Goal: Task Accomplishment & Management: Use online tool/utility

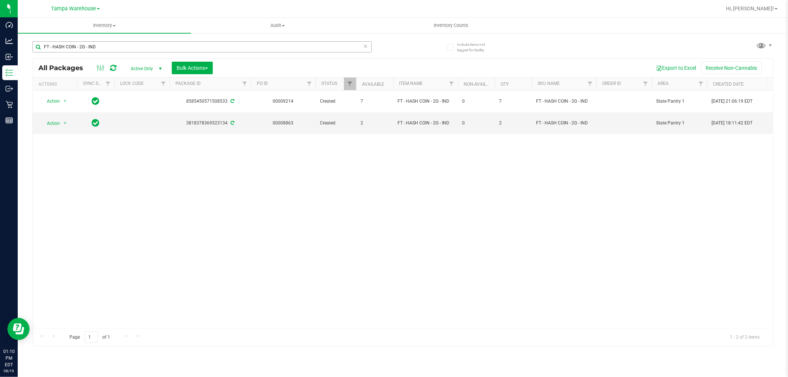
drag, startPoint x: 117, startPoint y: 49, endPoint x: 40, endPoint y: 47, distance: 76.9
click at [40, 47] on input "FT - HASH COIN - 2G - IND" at bounding box center [202, 46] width 339 height 11
click at [84, 11] on span "Tampa Warehouse" at bounding box center [73, 9] width 45 height 7
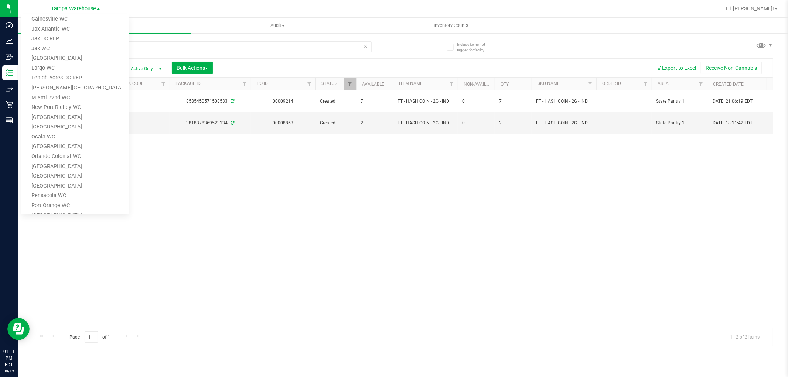
scroll to position [81, 0]
click at [86, 90] on link "Jax WC" at bounding box center [75, 93] width 108 height 10
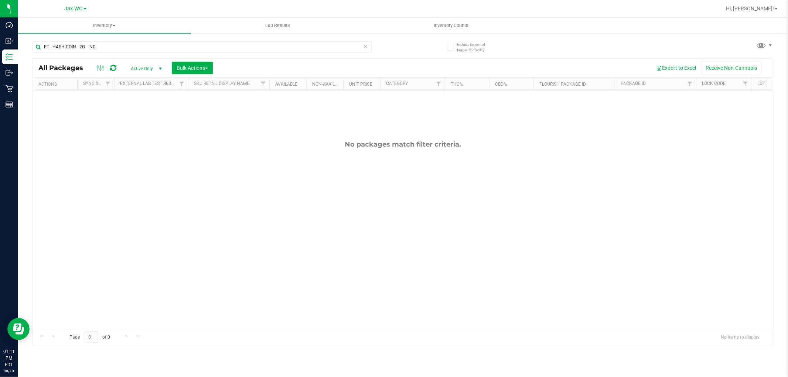
click at [85, 9] on span at bounding box center [85, 8] width 3 height 1
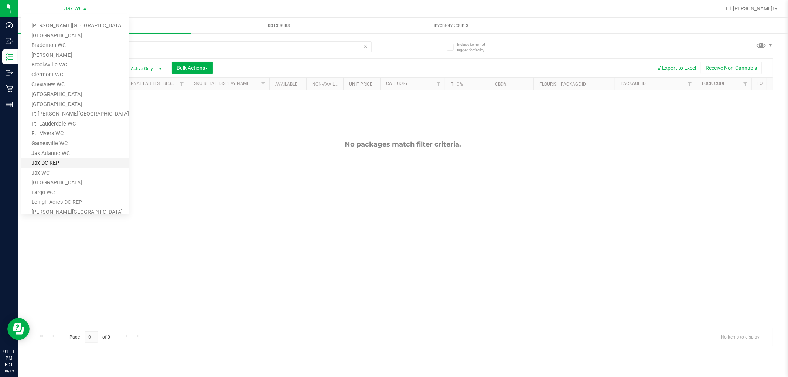
click at [90, 161] on link "Jax DC REP" at bounding box center [75, 164] width 108 height 10
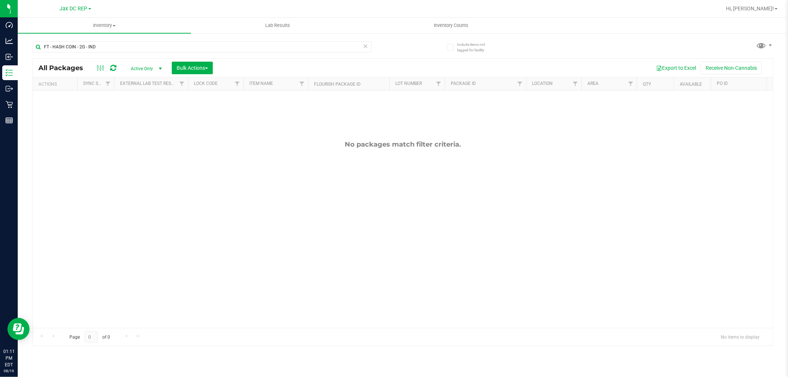
click at [90, 6] on link "Jax DC REP" at bounding box center [75, 8] width 31 height 7
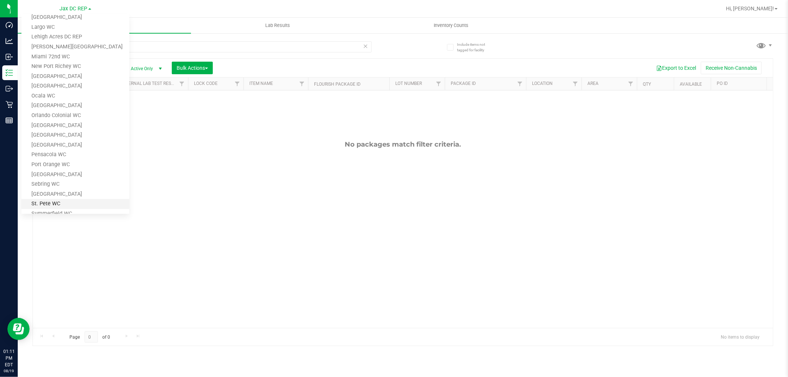
scroll to position [205, 0]
click at [90, 191] on link "Tampa DC Testing" at bounding box center [75, 194] width 108 height 10
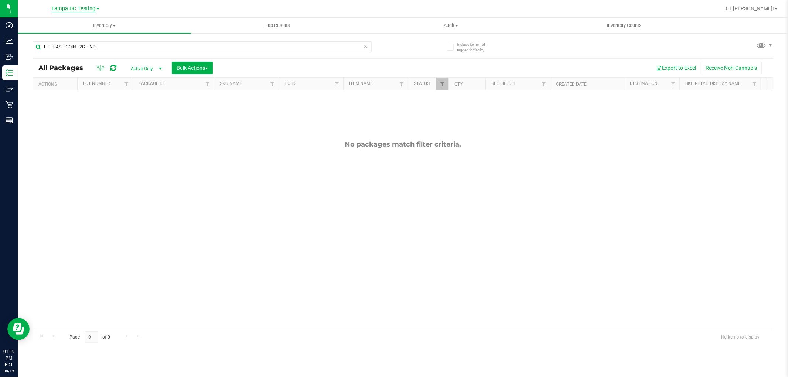
click at [93, 9] on span "Tampa DC Testing" at bounding box center [74, 9] width 44 height 7
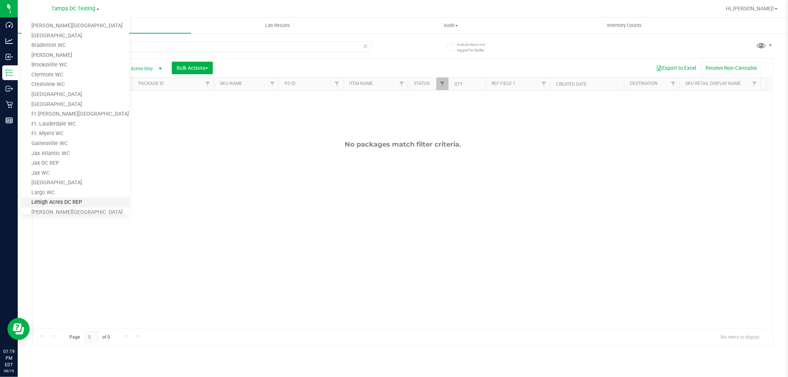
click at [73, 199] on link "Lehigh Acres DC REP" at bounding box center [75, 203] width 108 height 10
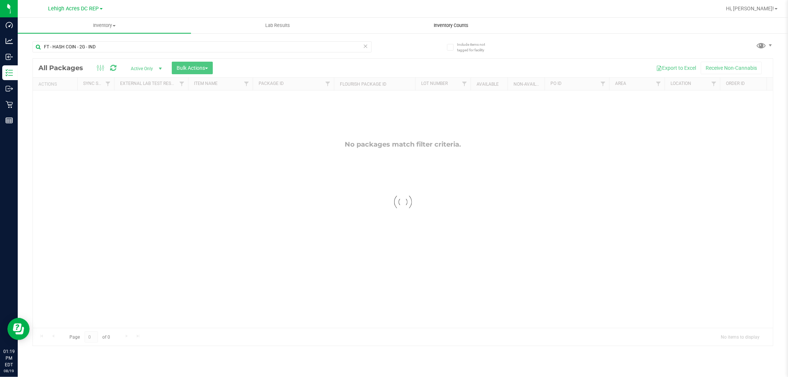
click at [439, 27] on span "Inventory Counts" at bounding box center [451, 25] width 55 height 7
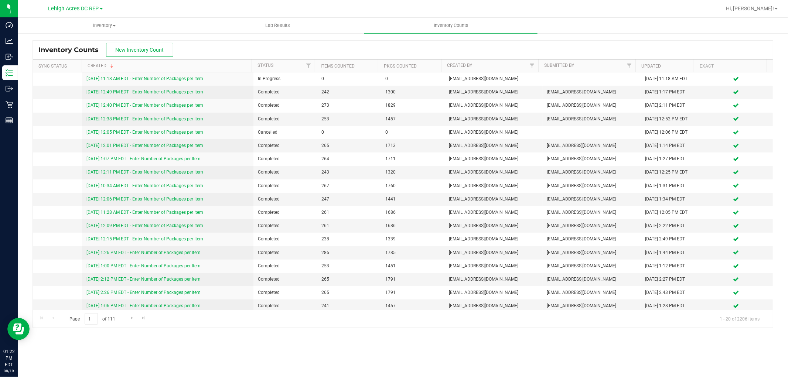
click at [92, 7] on span "Lehigh Acres DC REP" at bounding box center [73, 9] width 51 height 7
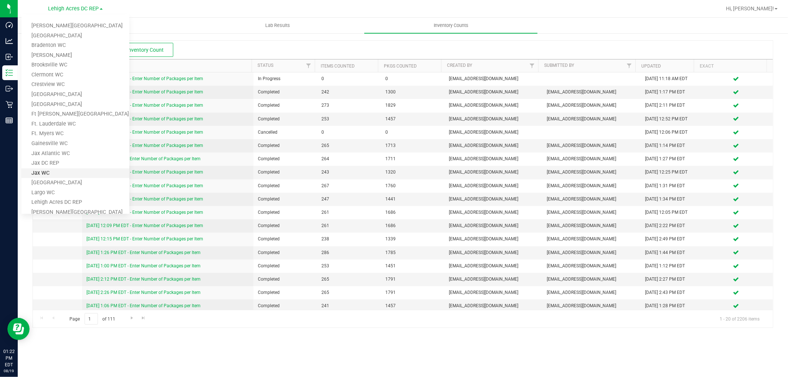
scroll to position [205, 0]
click at [98, 144] on link "Sebring WC" at bounding box center [75, 145] width 108 height 10
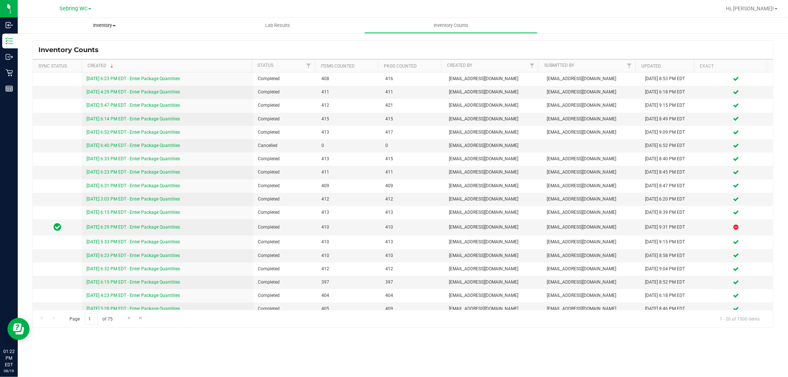
click at [102, 27] on span "Inventory" at bounding box center [104, 25] width 173 height 7
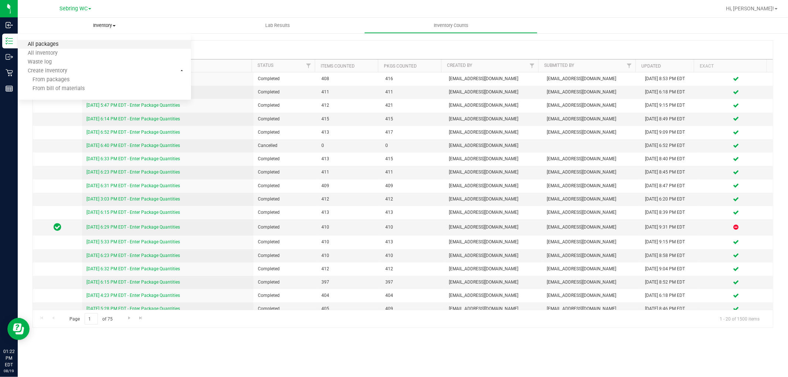
click at [66, 46] on span "All packages" at bounding box center [43, 44] width 51 height 6
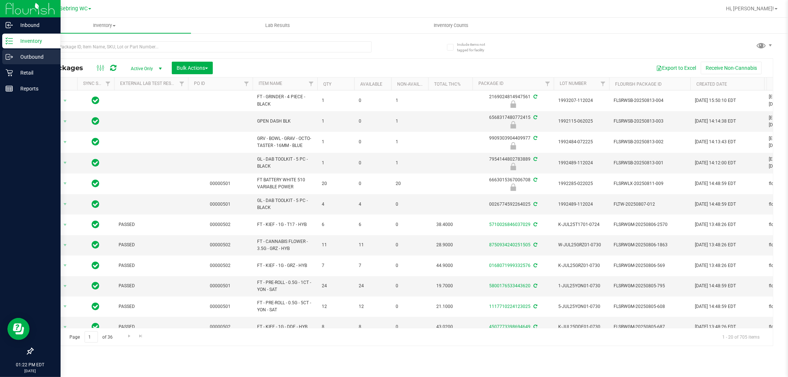
click at [30, 57] on p "Outbound" at bounding box center [35, 56] width 44 height 9
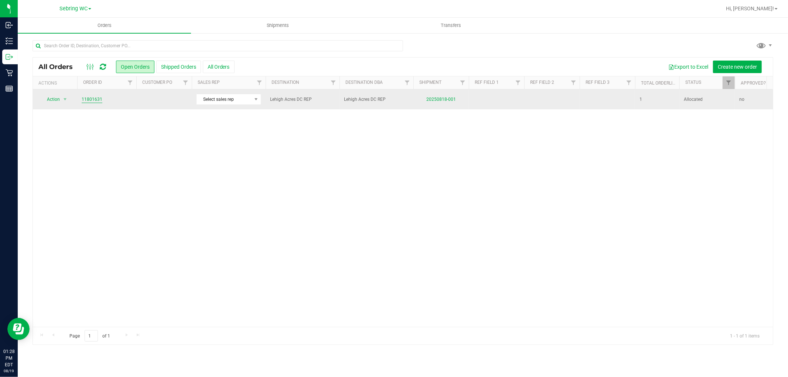
click at [89, 99] on link "11801631" at bounding box center [92, 99] width 21 height 7
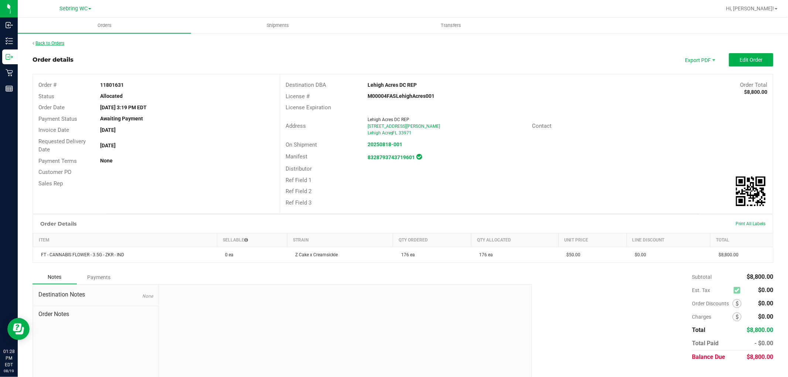
click at [54, 44] on link "Back to Orders" at bounding box center [49, 43] width 32 height 5
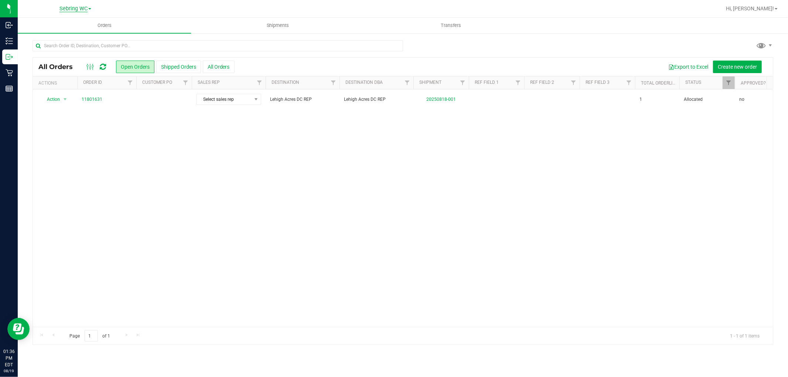
click at [86, 8] on span "Sebring WC" at bounding box center [73, 9] width 28 height 7
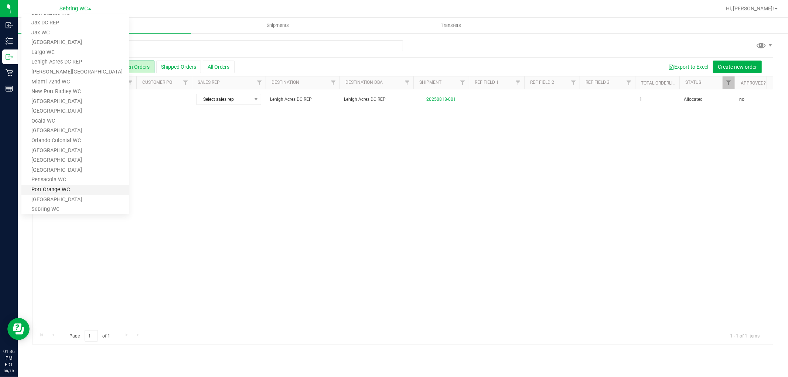
scroll to position [41, 0]
click at [73, 163] on link "Lehigh Acres DC REP" at bounding box center [75, 162] width 108 height 10
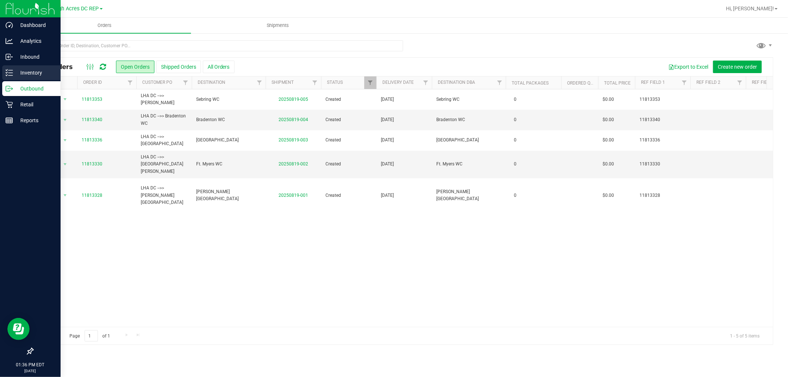
click at [38, 71] on p "Inventory" at bounding box center [35, 72] width 44 height 9
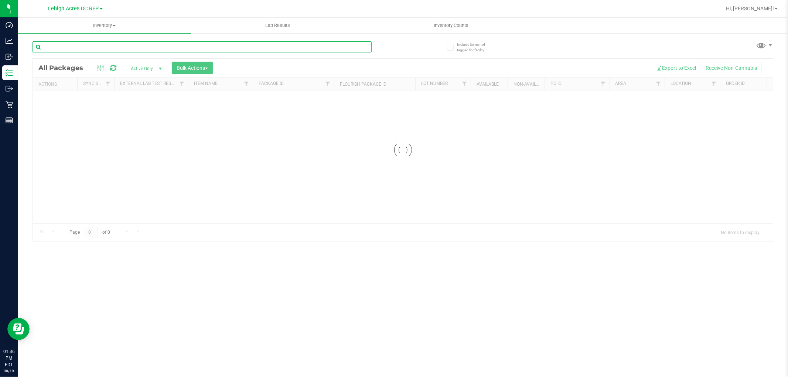
click at [148, 43] on input "text" at bounding box center [202, 46] width 339 height 11
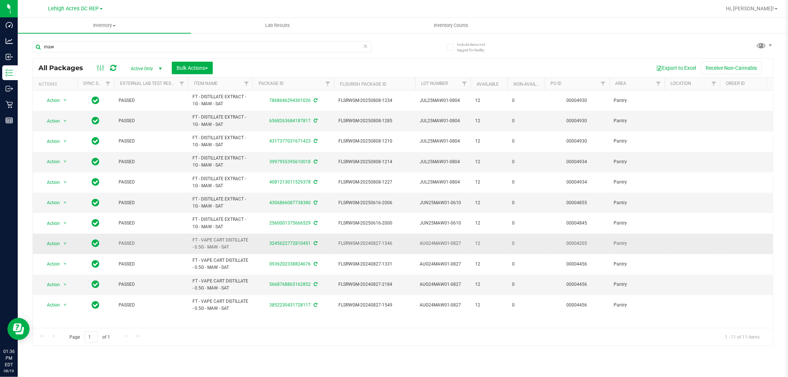
drag, startPoint x: 237, startPoint y: 249, endPoint x: 191, endPoint y: 245, distance: 46.4
click at [191, 245] on td "FT - VAPE CART DISTILLATE - 0.5G - MAW - SAT" at bounding box center [220, 244] width 65 height 20
copy span "FT - VAPE CART DISTILLATE - 0.5G - MAW - SAT"
click at [126, 51] on input "maw" at bounding box center [202, 46] width 339 height 11
type input "m"
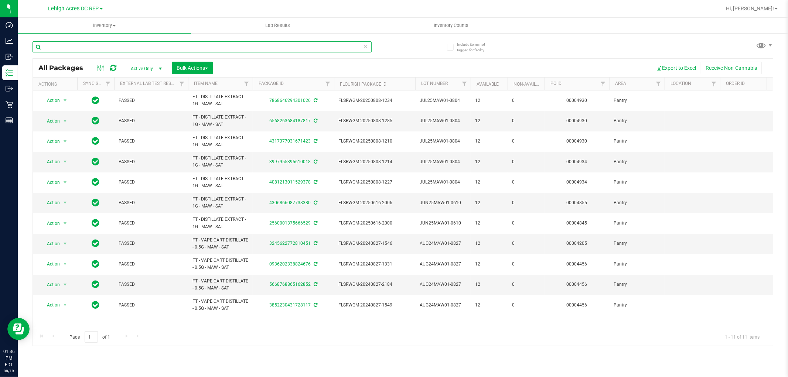
paste input "FT - VAPE CART DISTILLATE - 0.5G - MAW - SAT"
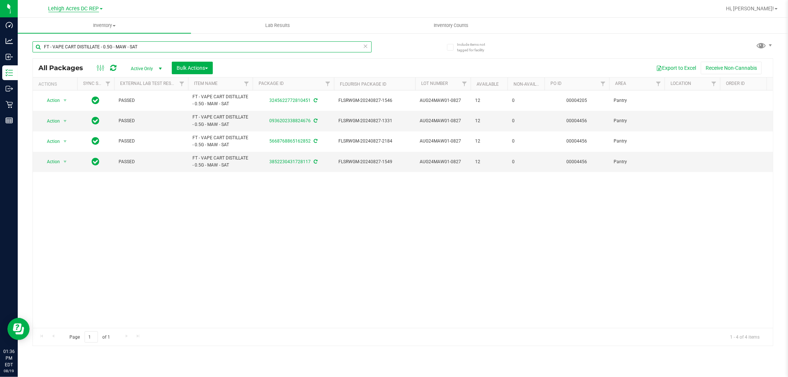
type input "FT - VAPE CART DISTILLATE - 0.5G - MAW - SAT"
click at [89, 10] on span "Lehigh Acres DC REP" at bounding box center [73, 9] width 51 height 7
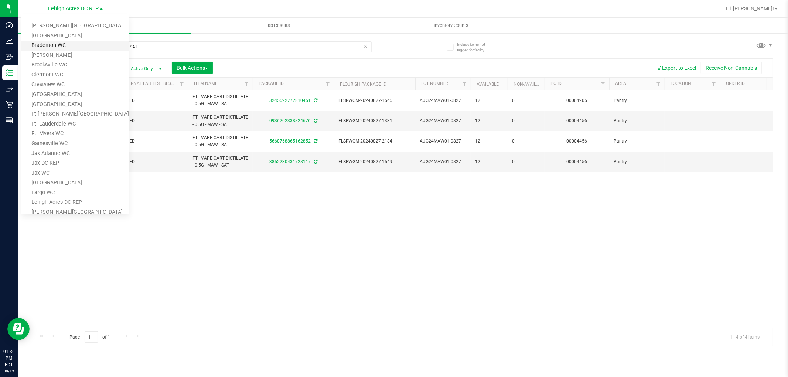
click at [68, 47] on link "Bradenton WC" at bounding box center [75, 46] width 108 height 10
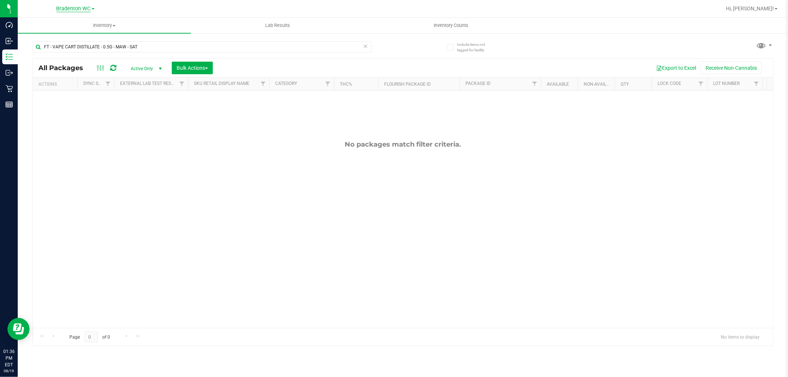
click at [79, 10] on span "Bradenton WC" at bounding box center [74, 9] width 34 height 7
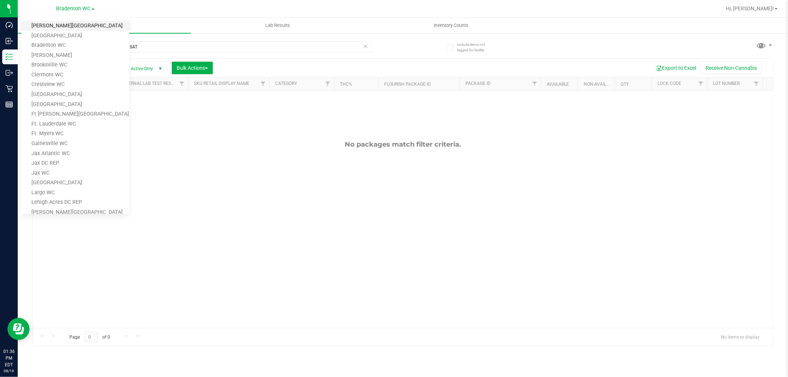
click at [73, 30] on link "[PERSON_NAME][GEOGRAPHIC_DATA]" at bounding box center [75, 26] width 108 height 10
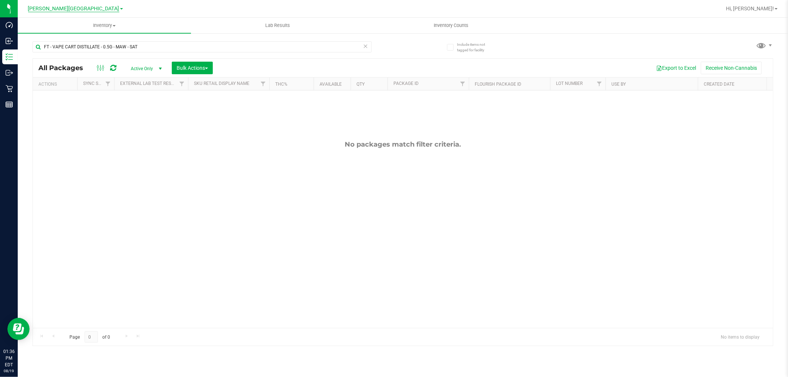
click at [82, 9] on span "[PERSON_NAME][GEOGRAPHIC_DATA]" at bounding box center [73, 9] width 91 height 7
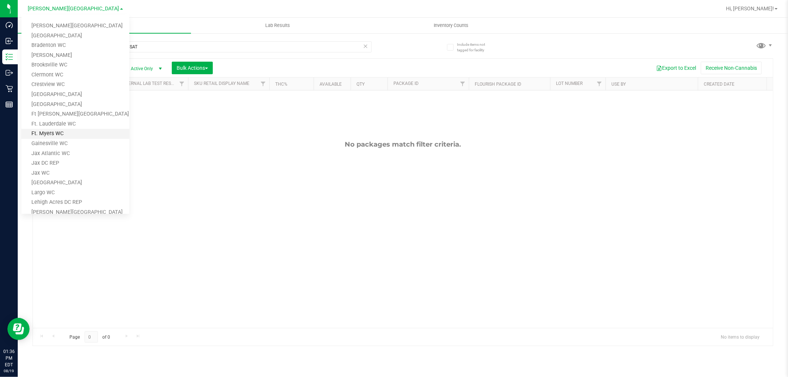
click at [79, 132] on link "Ft. Myers WC" at bounding box center [75, 134] width 108 height 10
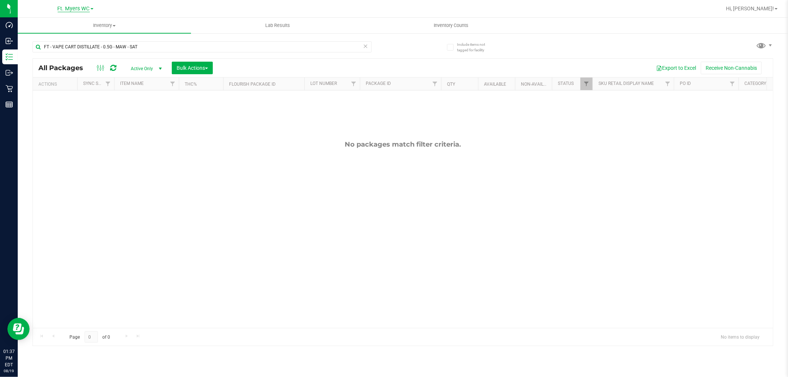
click at [79, 8] on span "Ft. Myers WC" at bounding box center [74, 9] width 32 height 7
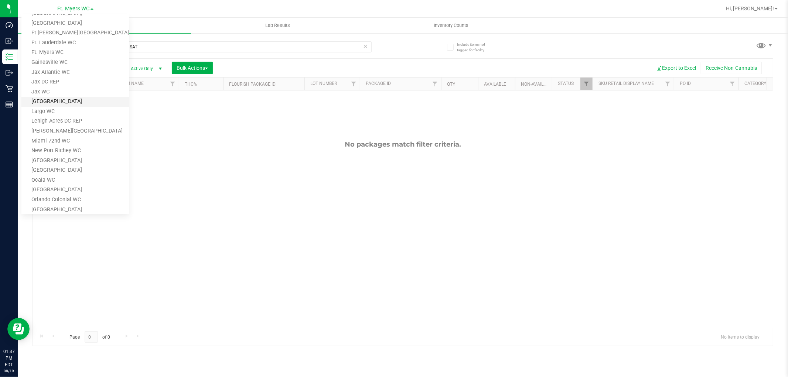
scroll to position [82, 0]
click at [97, 170] on link "[GEOGRAPHIC_DATA]" at bounding box center [75, 170] width 108 height 10
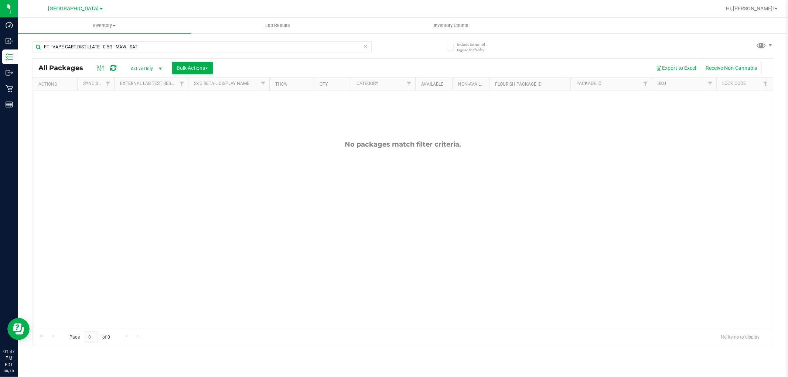
click at [85, 11] on link "[GEOGRAPHIC_DATA]" at bounding box center [75, 8] width 54 height 7
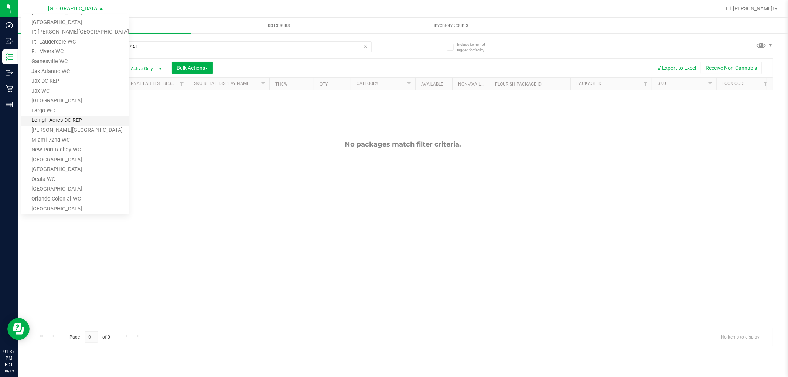
click at [65, 119] on link "Lehigh Acres DC REP" at bounding box center [75, 121] width 108 height 10
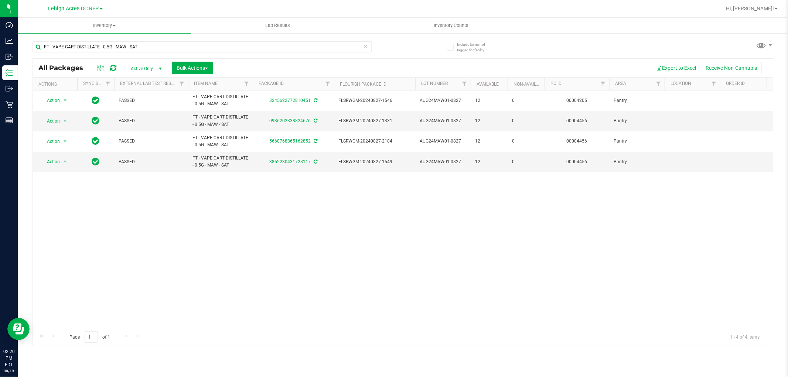
click at [715, 8] on div at bounding box center [426, 8] width 589 height 14
click at [453, 26] on span "Inventory Counts" at bounding box center [451, 25] width 55 height 7
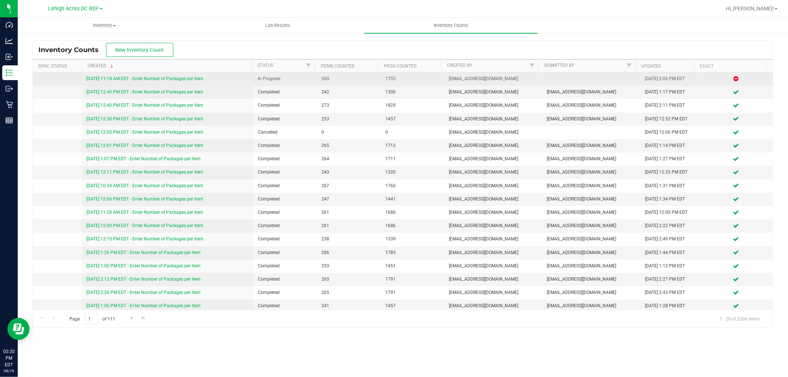
click at [183, 80] on link "[DATE] 11:18 AM EDT - Enter Number of Packages per Item" at bounding box center [144, 78] width 117 height 5
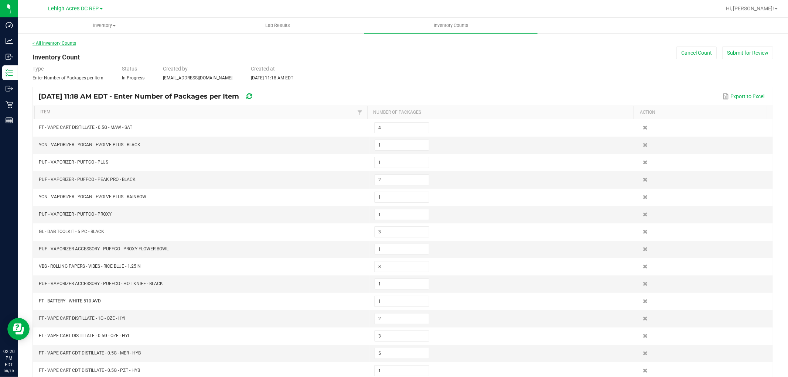
click at [58, 43] on link "< All Inventory Counts" at bounding box center [55, 43] width 44 height 5
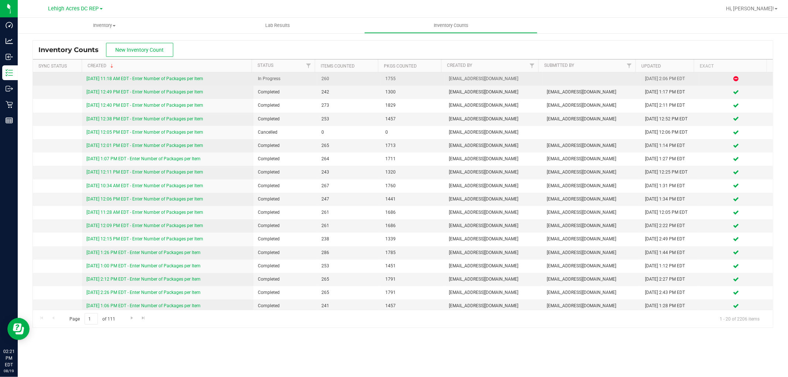
click at [176, 81] on link "[DATE] 11:18 AM EDT - Enter Number of Packages per Item" at bounding box center [144, 78] width 117 height 5
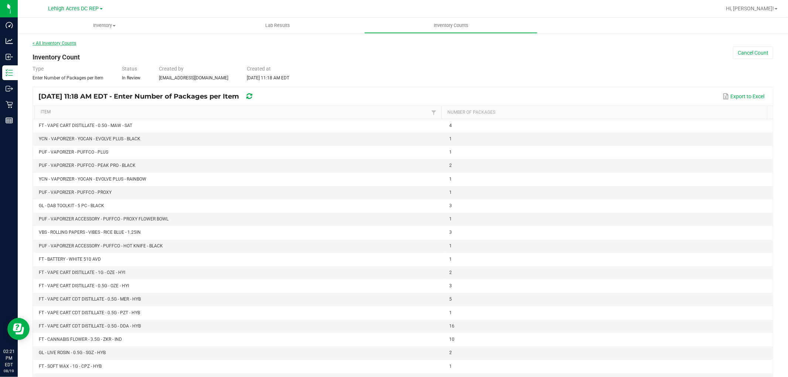
click at [69, 42] on link "< All Inventory Counts" at bounding box center [55, 43] width 44 height 5
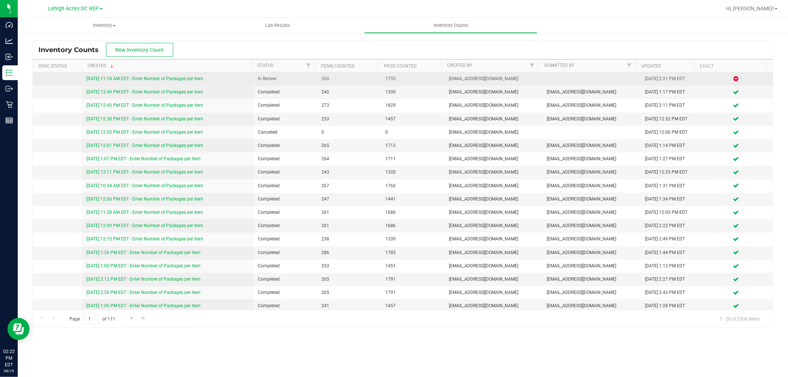
click at [192, 81] on link "[DATE] 11:18 AM EDT - Enter Number of Packages per Item" at bounding box center [144, 78] width 117 height 5
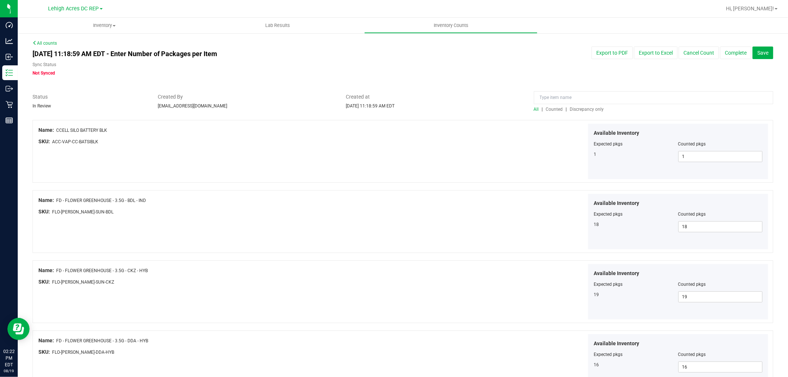
click at [583, 109] on span "Discrepancy only" at bounding box center [587, 109] width 34 height 5
click at [573, 109] on span "Discrepancy only" at bounding box center [587, 109] width 34 height 5
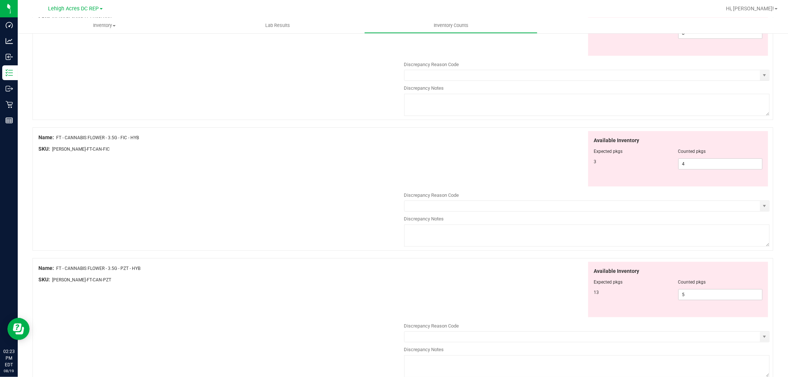
scroll to position [41, 0]
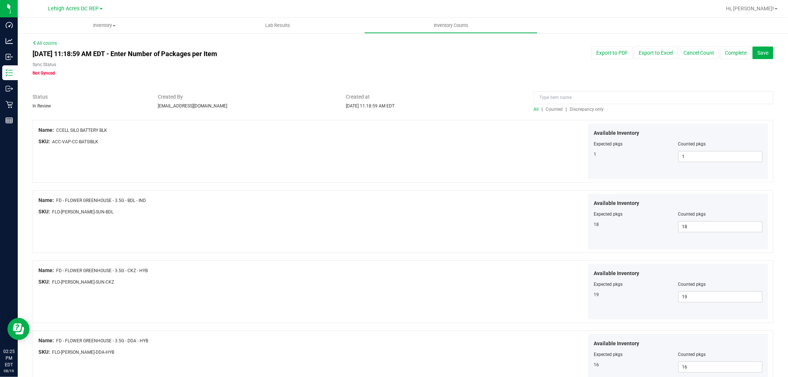
click at [586, 109] on span "Discrepancy only" at bounding box center [587, 109] width 34 height 5
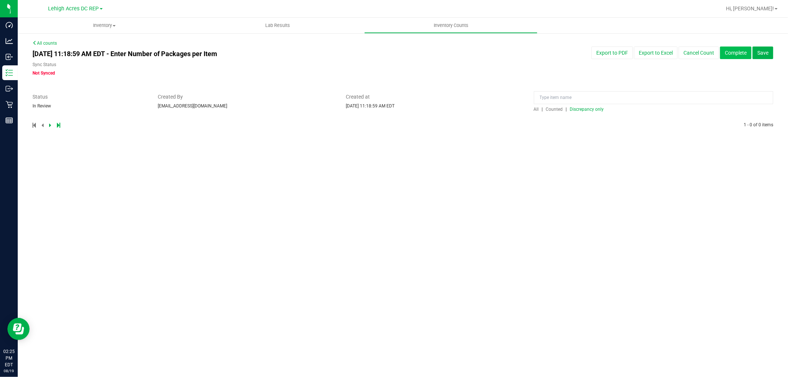
click at [743, 54] on button "Complete" at bounding box center [735, 53] width 31 height 13
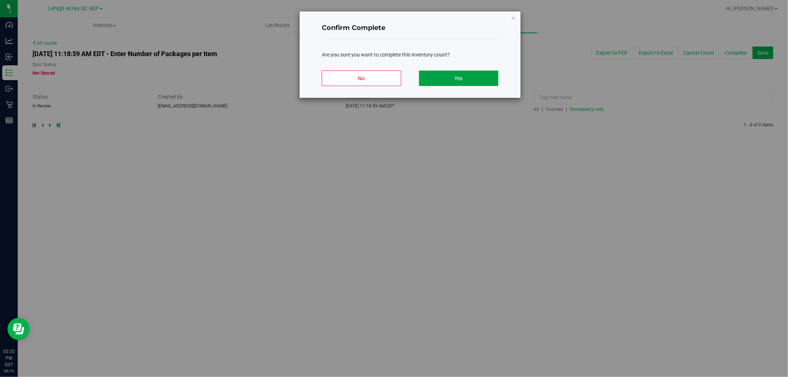
click at [474, 77] on button "Yes" at bounding box center [458, 79] width 79 height 16
